Goal: Information Seeking & Learning: Learn about a topic

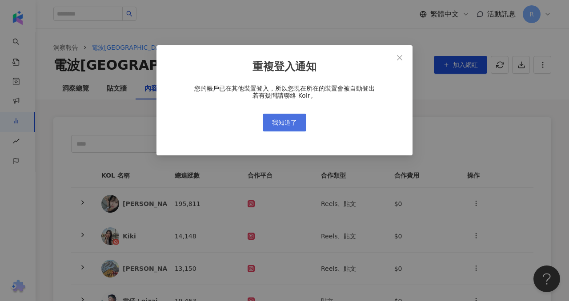
click at [288, 124] on span "我知道了" at bounding box center [284, 122] width 25 height 7
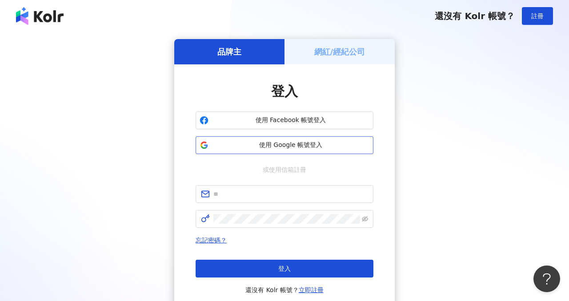
click at [290, 141] on span "使用 Google 帳號登入" at bounding box center [290, 145] width 157 height 9
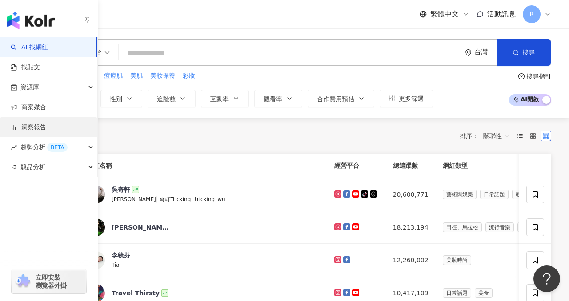
click at [38, 126] on link "洞察報告" at bounding box center [29, 127] width 36 height 9
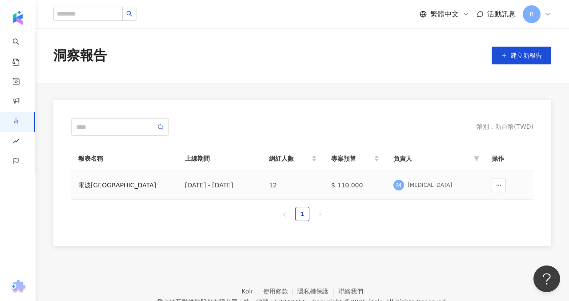
click at [96, 186] on div "電波[GEOGRAPHIC_DATA]" at bounding box center [124, 185] width 92 height 10
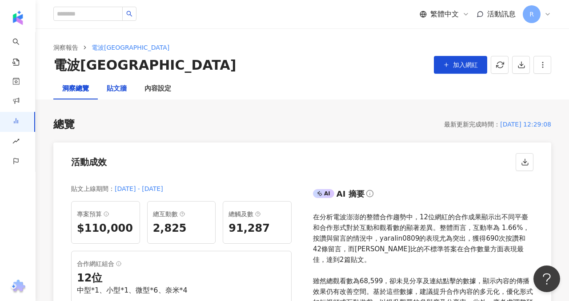
click at [118, 91] on div "貼文牆" at bounding box center [117, 89] width 20 height 11
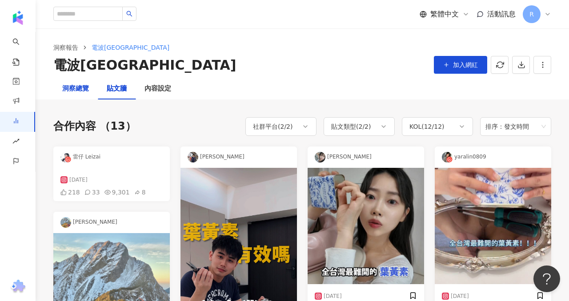
click at [66, 92] on div "洞察總覽" at bounding box center [75, 89] width 27 height 11
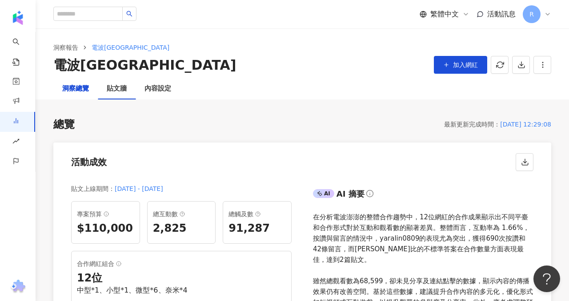
click at [69, 92] on div "洞察總覽" at bounding box center [75, 89] width 27 height 11
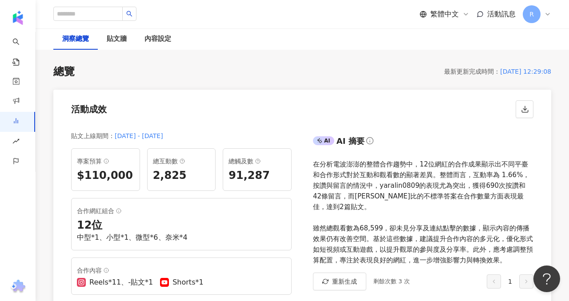
scroll to position [52, 0]
